Goal: Information Seeking & Learning: Learn about a topic

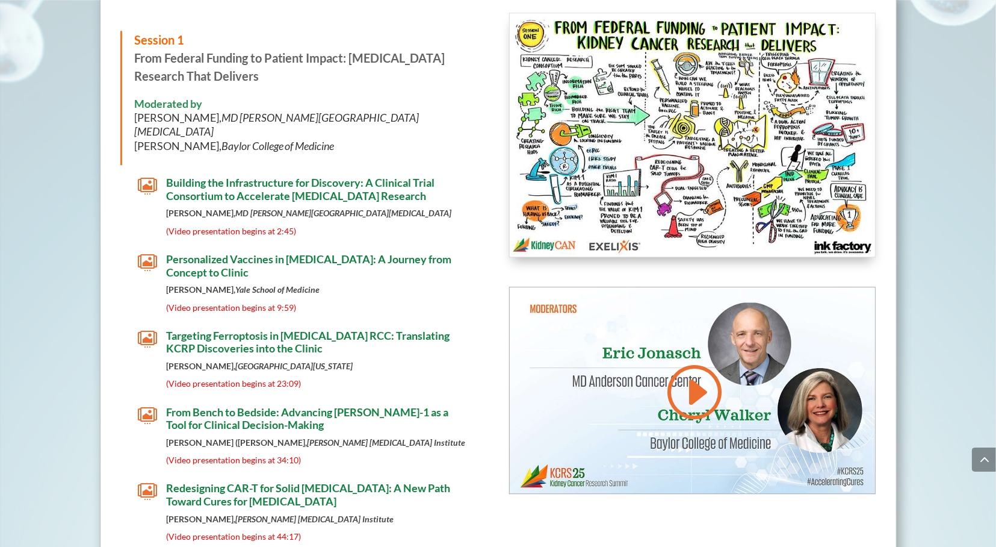
scroll to position [1941, 0]
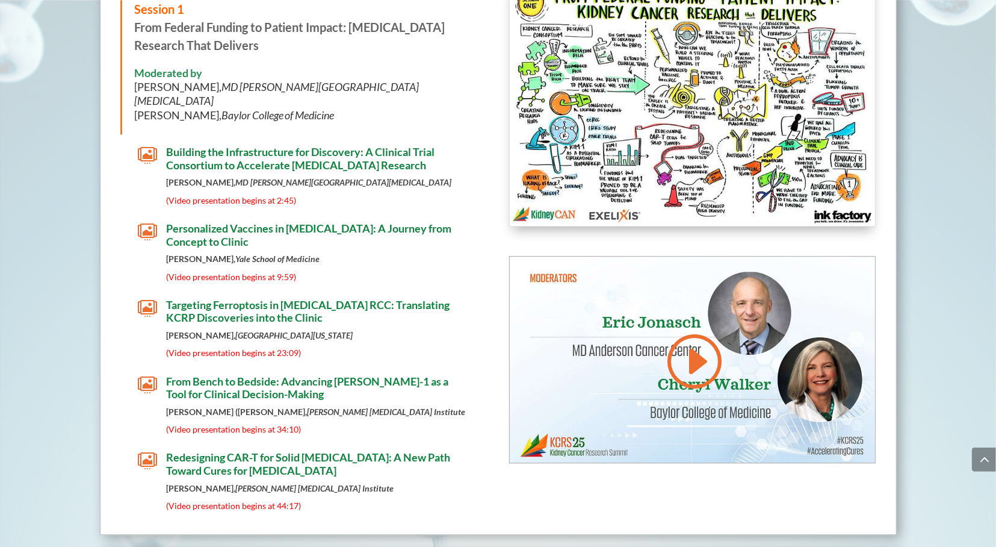
click at [243, 221] on span "Personalized Vaccines in [MEDICAL_DATA]: A Journey from Concept to Clinic" at bounding box center [308, 234] width 285 height 26
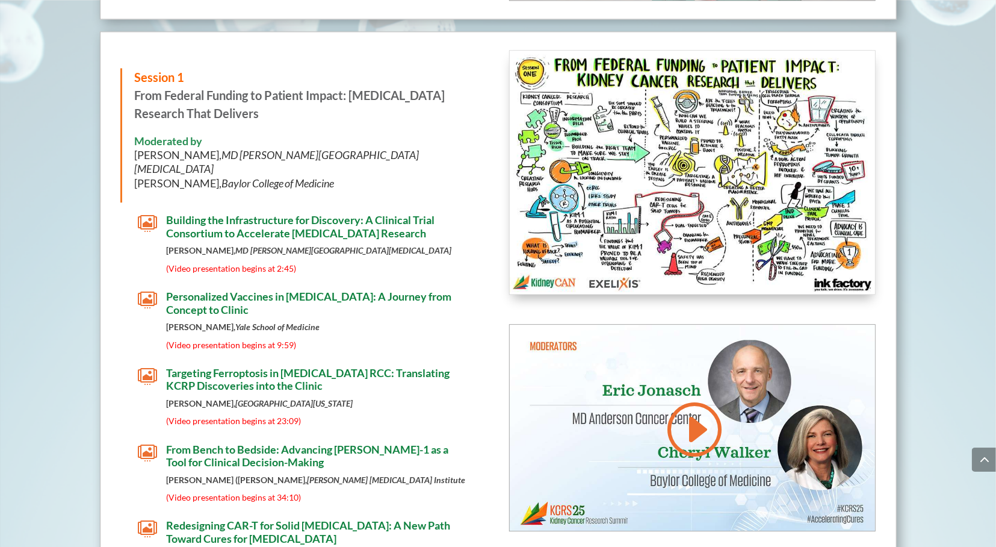
scroll to position [1878, 0]
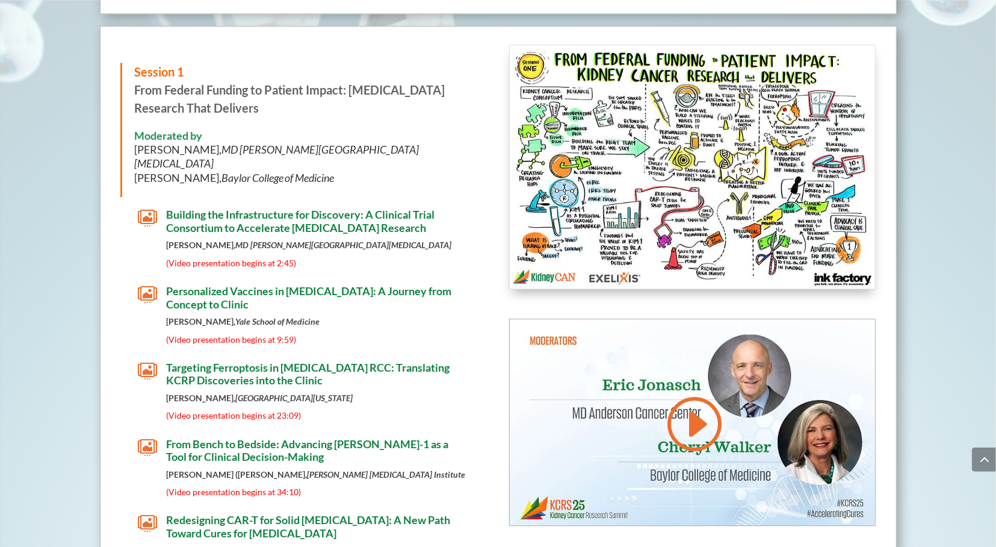
click at [253, 334] on span "(Video presentation begins at 9:59)" at bounding box center [231, 339] width 130 height 10
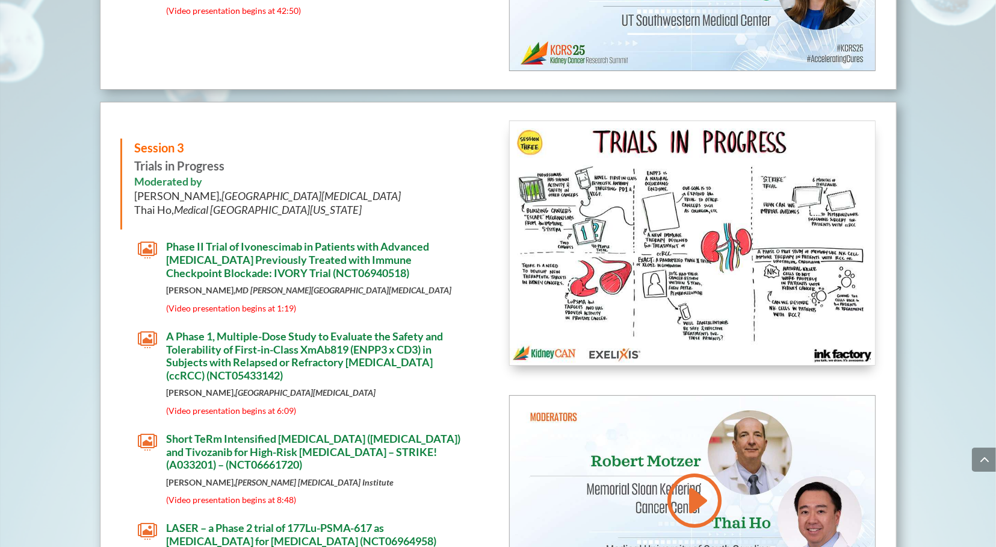
scroll to position [2942, 0]
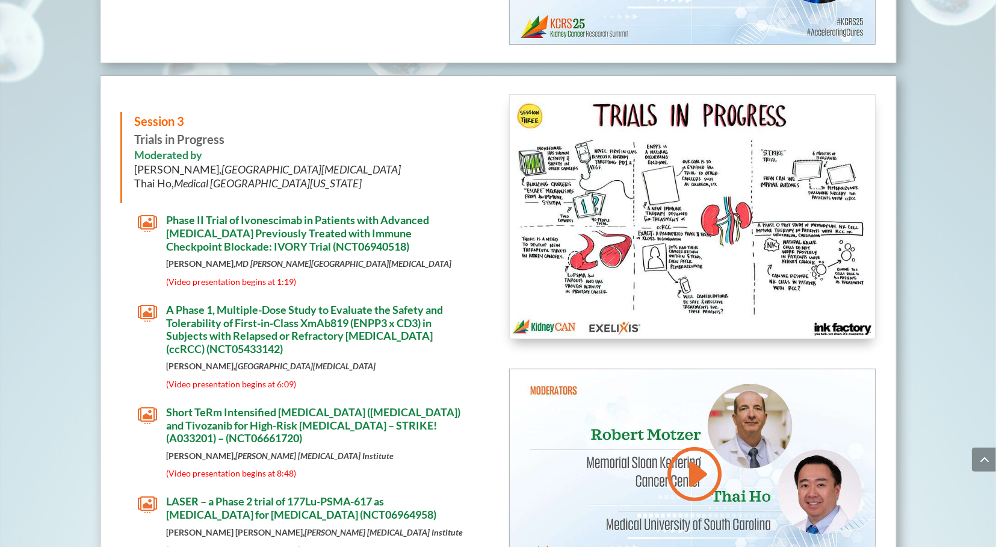
click at [275, 213] on span "Phase II Trial of Ivonescimab in Patients with Advanced [MEDICAL_DATA] Previous…" at bounding box center [297, 232] width 263 height 39
